Goal: Check status: Check status

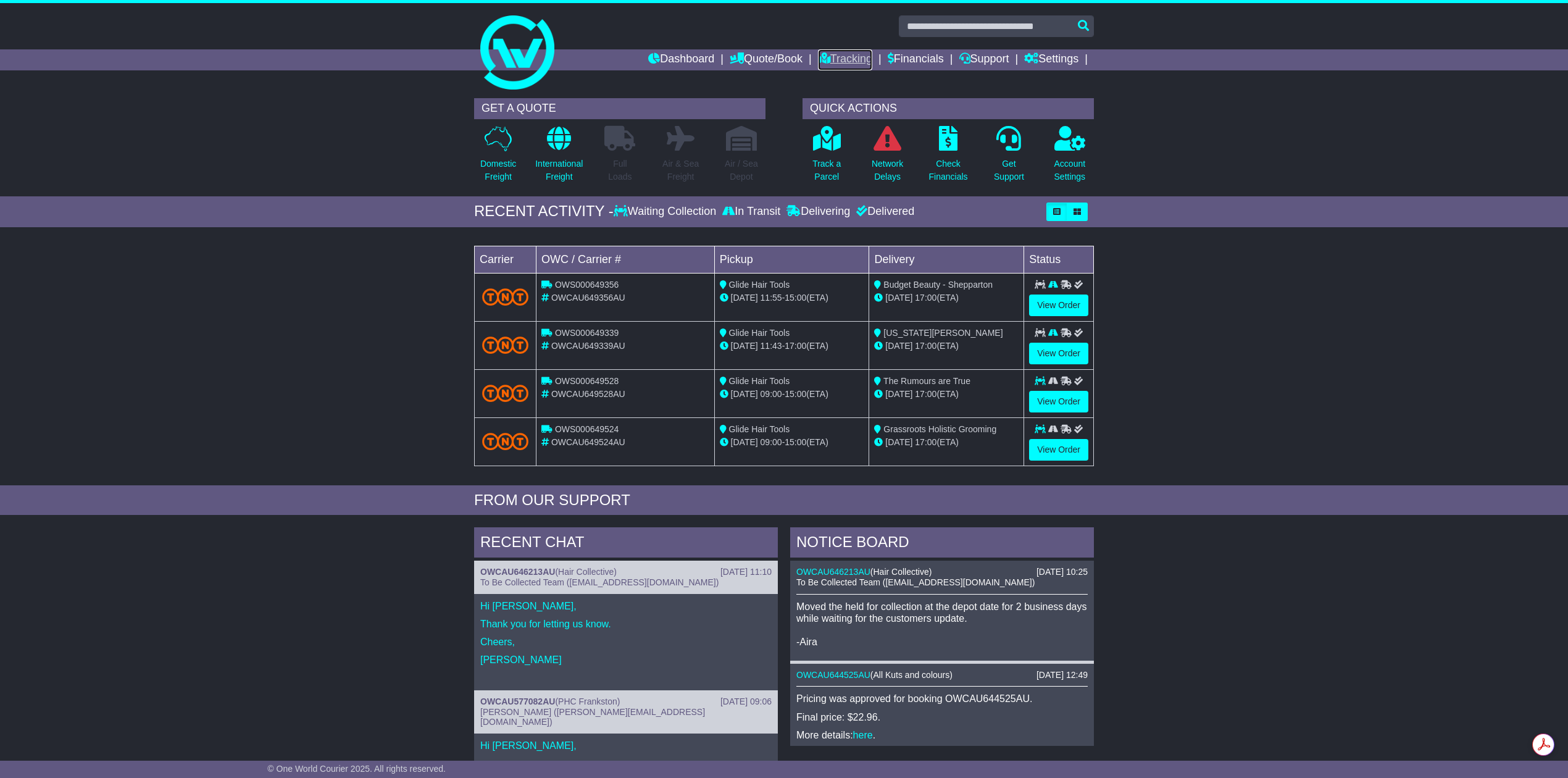
click at [851, 55] on link "Tracking" at bounding box center [845, 60] width 55 height 21
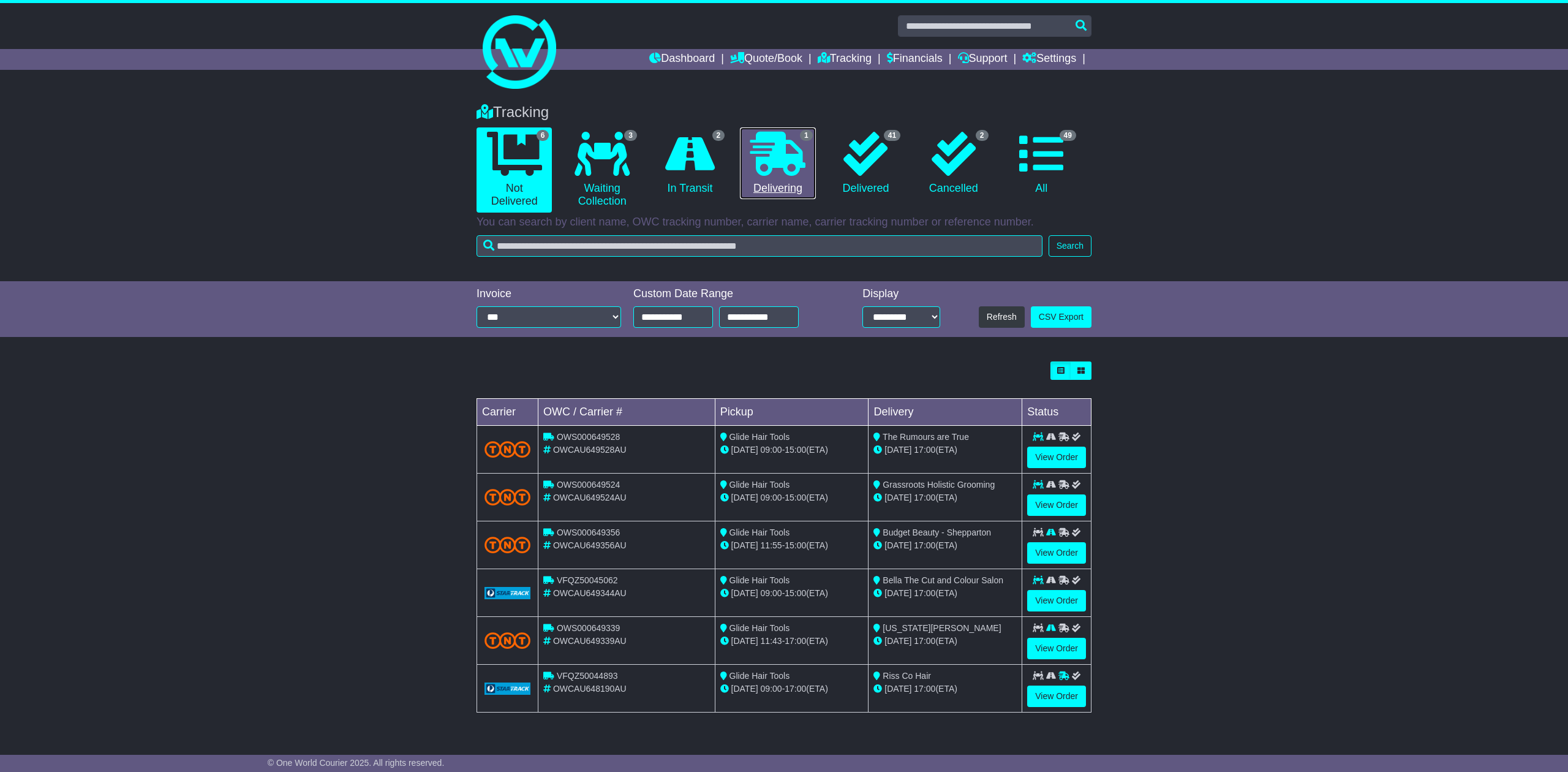
click at [774, 172] on icon at bounding box center [777, 154] width 55 height 44
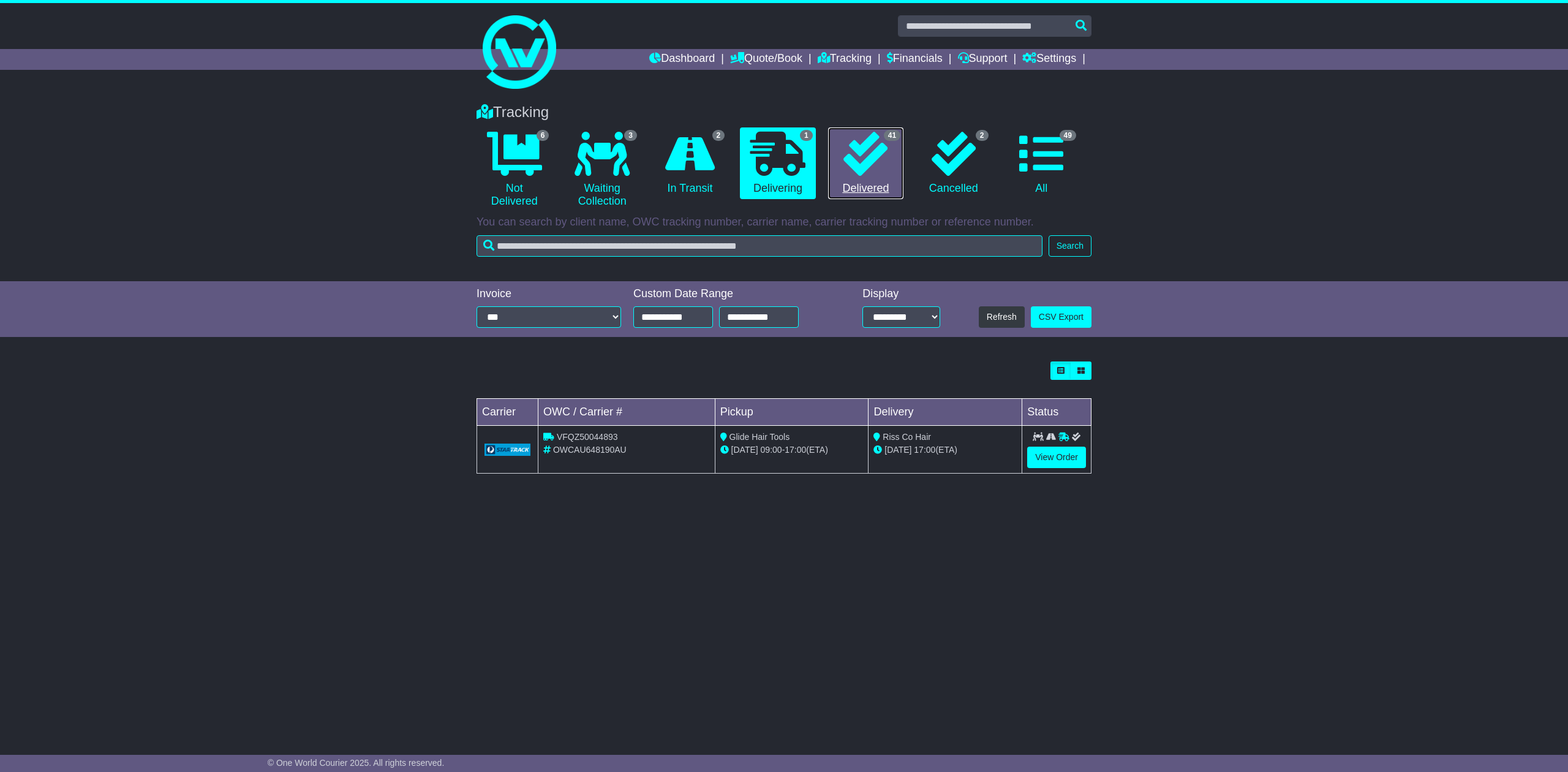
click at [867, 156] on icon at bounding box center [865, 154] width 44 height 44
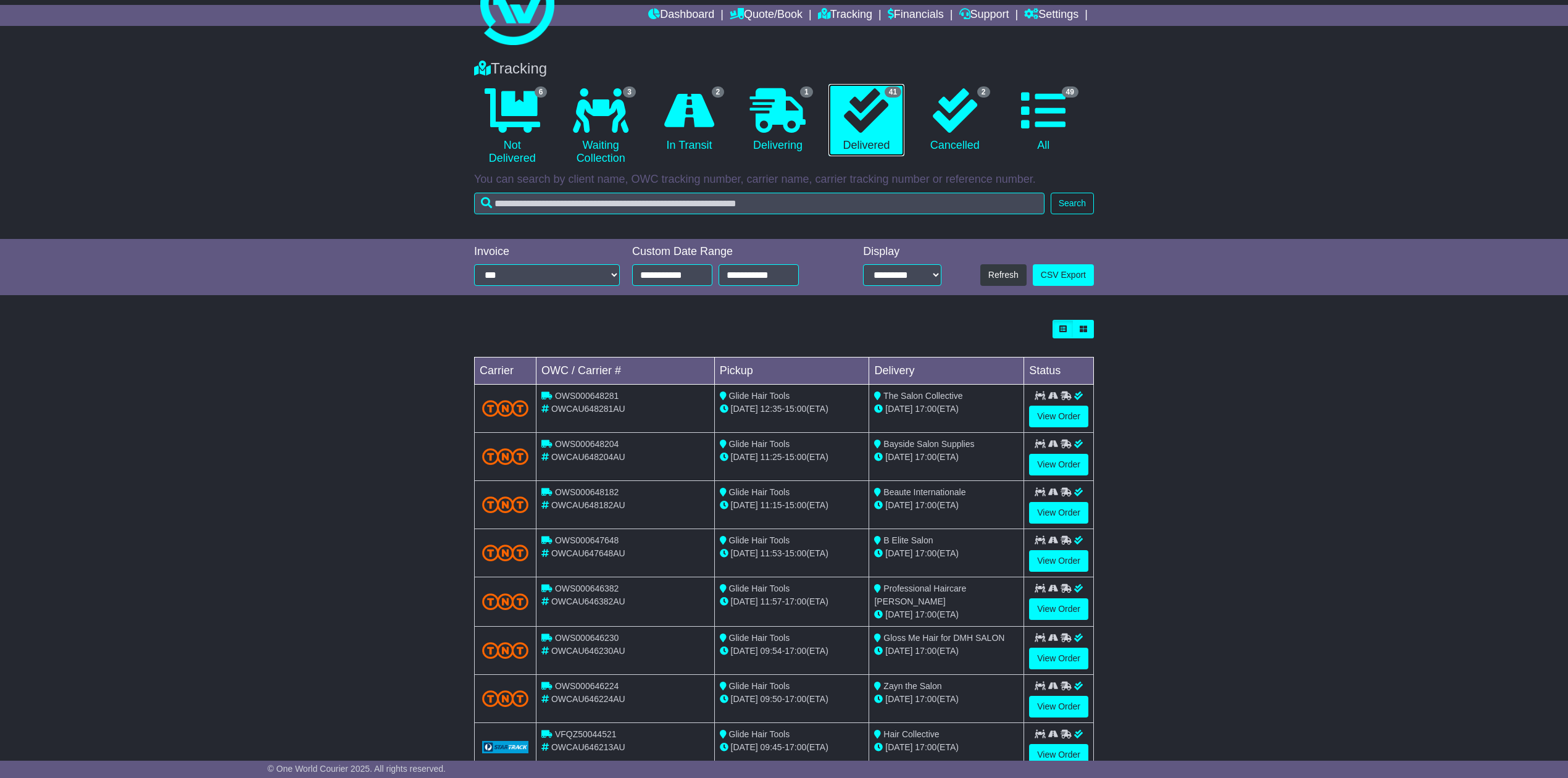
scroll to position [82, 0]
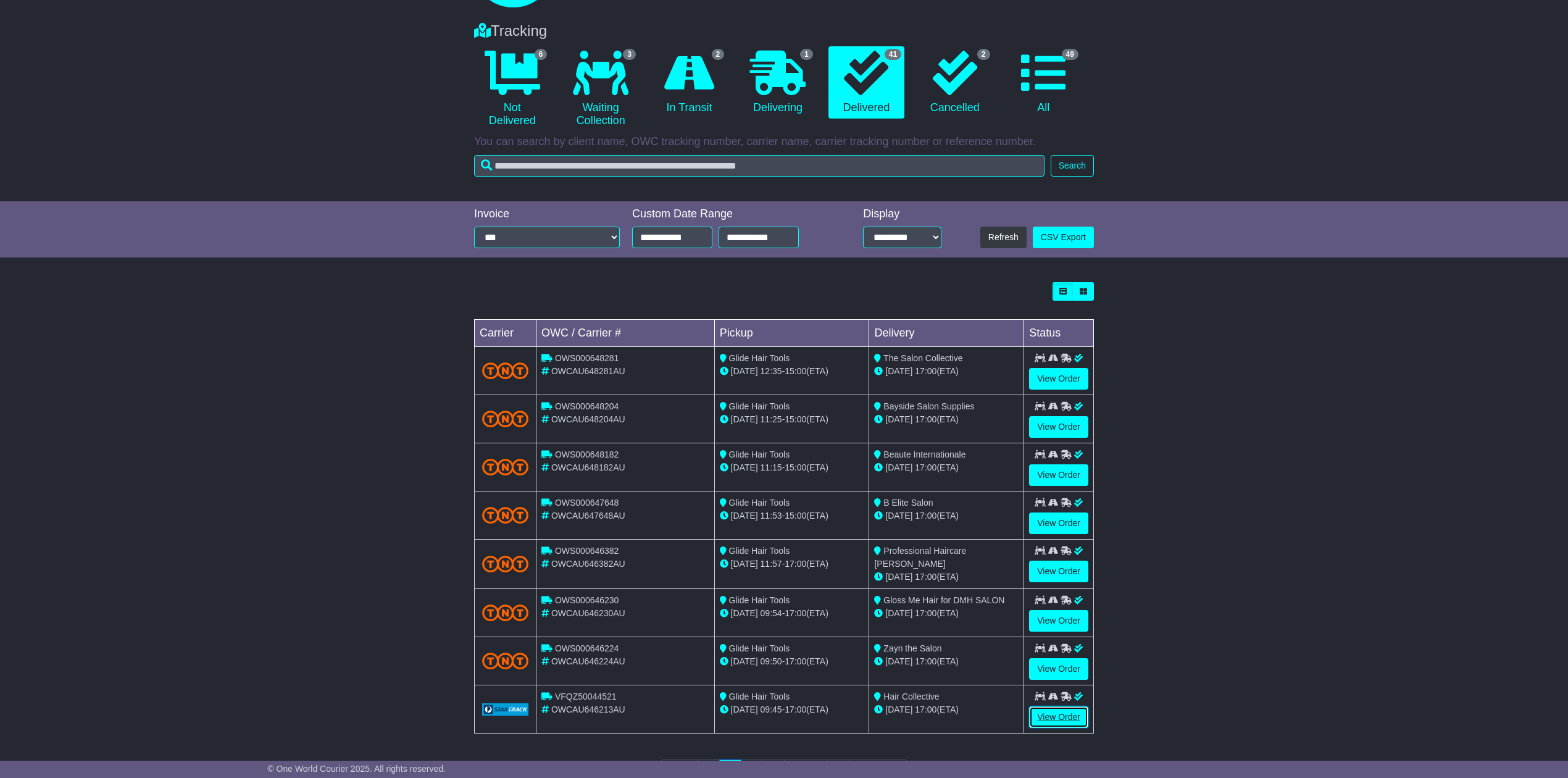
click at [1055, 720] on link "View Order" at bounding box center [1059, 717] width 59 height 22
